Goal: Task Accomplishment & Management: Use online tool/utility

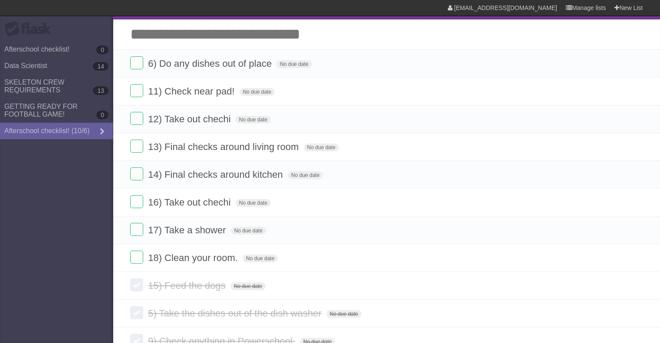
scroll to position [22, 0]
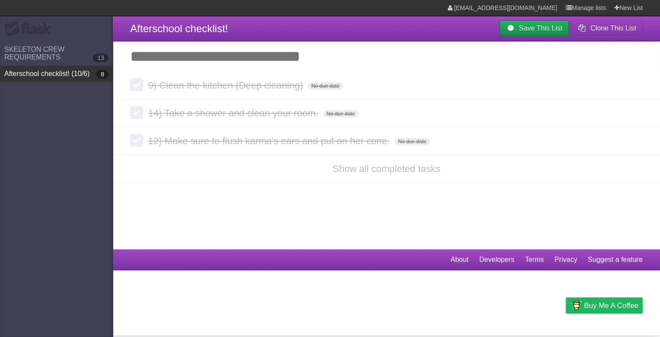
click at [59, 76] on link "Afterschool checklist! (10/6) 8" at bounding box center [56, 74] width 113 height 16
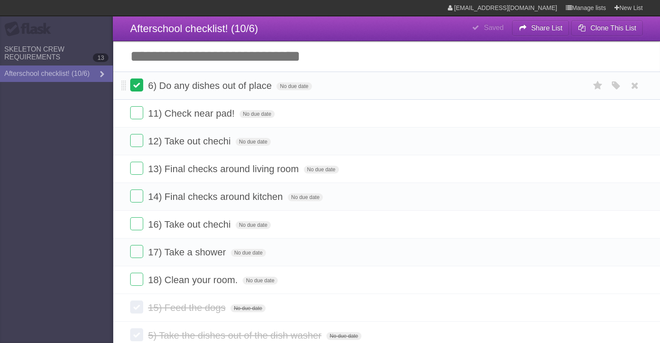
click at [134, 87] on label at bounding box center [136, 85] width 13 height 13
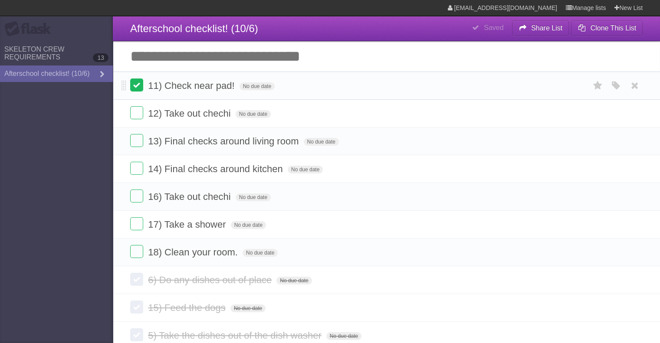
click at [135, 83] on label at bounding box center [136, 85] width 13 height 13
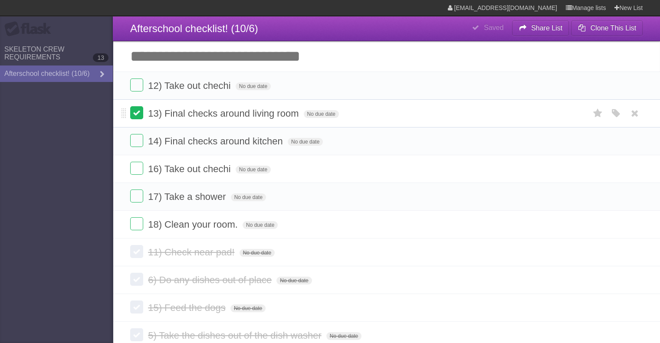
click at [138, 111] on label at bounding box center [136, 112] width 13 height 13
click at [134, 119] on label at bounding box center [136, 112] width 13 height 13
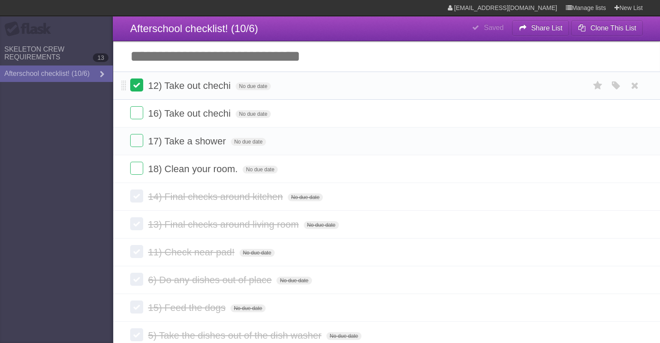
click at [136, 86] on label at bounding box center [136, 85] width 13 height 13
click at [140, 87] on label at bounding box center [136, 85] width 13 height 13
